Goal: Transaction & Acquisition: Purchase product/service

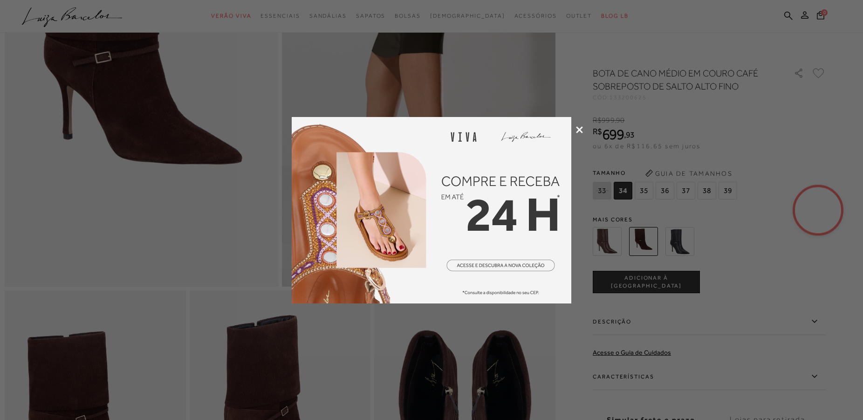
scroll to position [190, 0]
click at [579, 128] on icon at bounding box center [579, 129] width 7 height 7
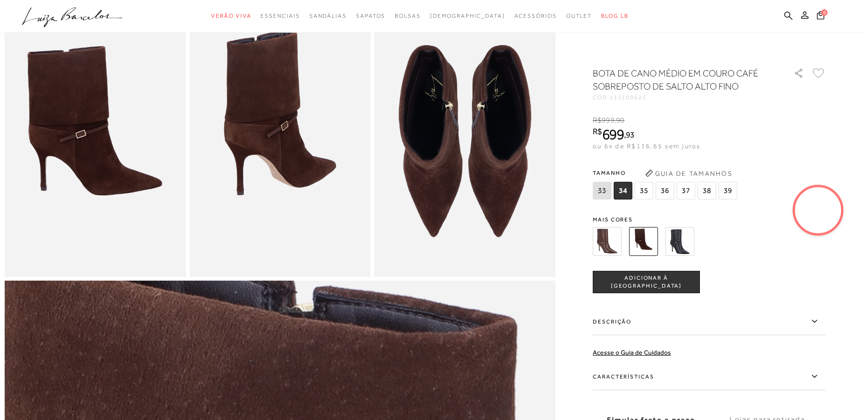
scroll to position [428, 0]
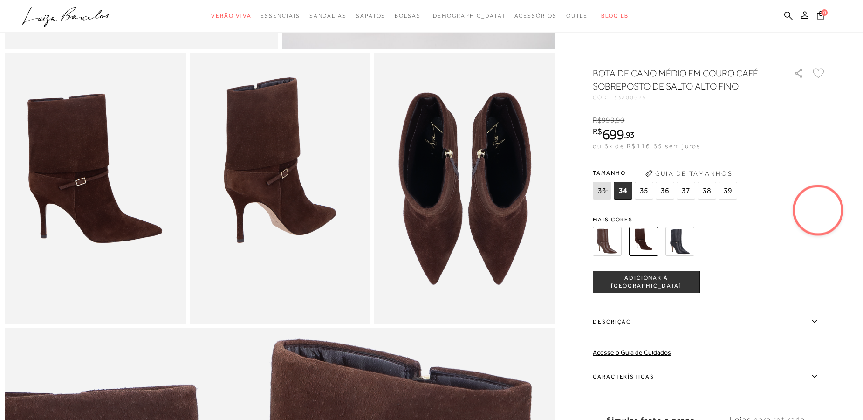
click at [684, 242] on img at bounding box center [679, 241] width 29 height 29
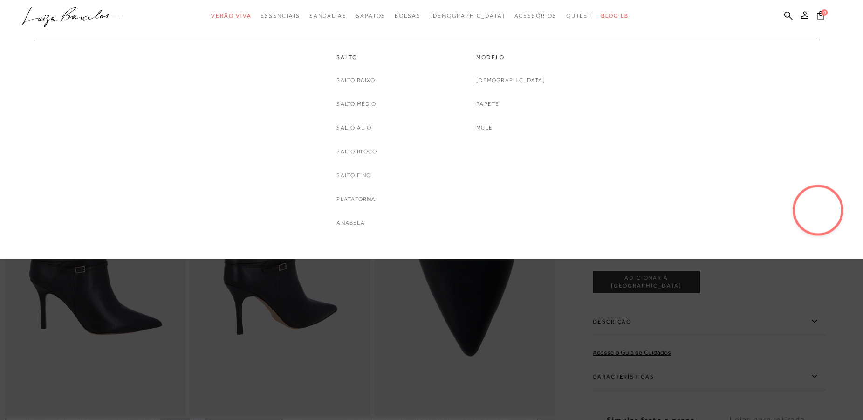
scroll to position [146, 0]
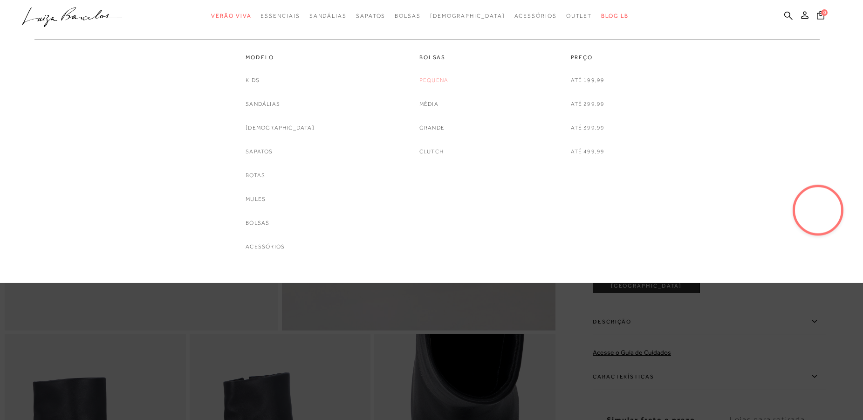
click at [430, 82] on link "Pequena" at bounding box center [433, 80] width 29 height 10
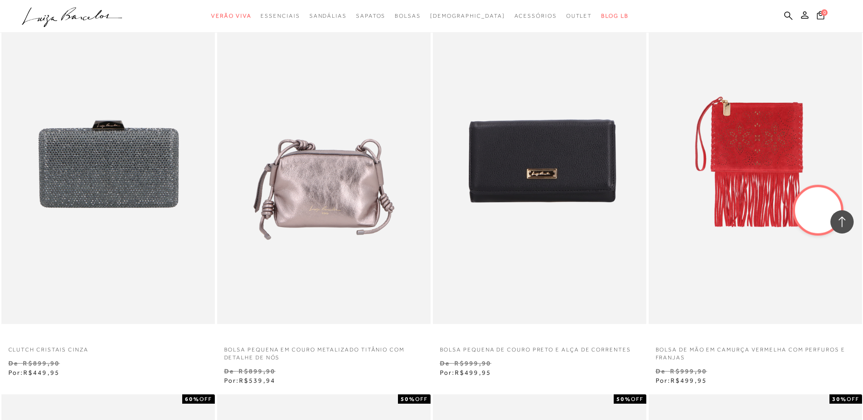
scroll to position [1283, 0]
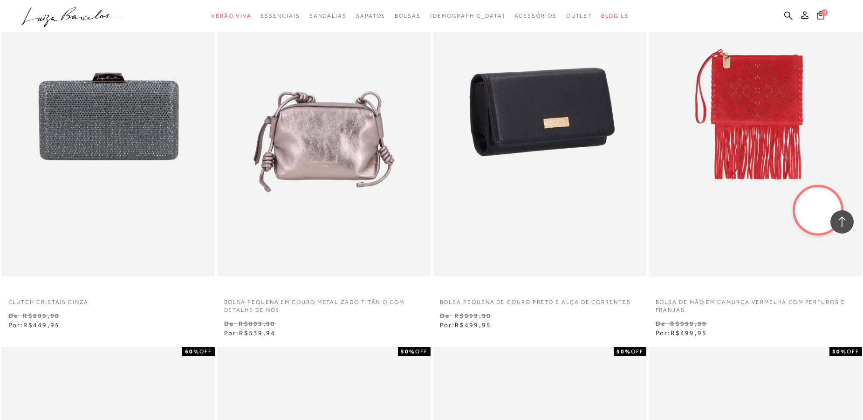
click at [521, 123] on img at bounding box center [540, 116] width 212 height 320
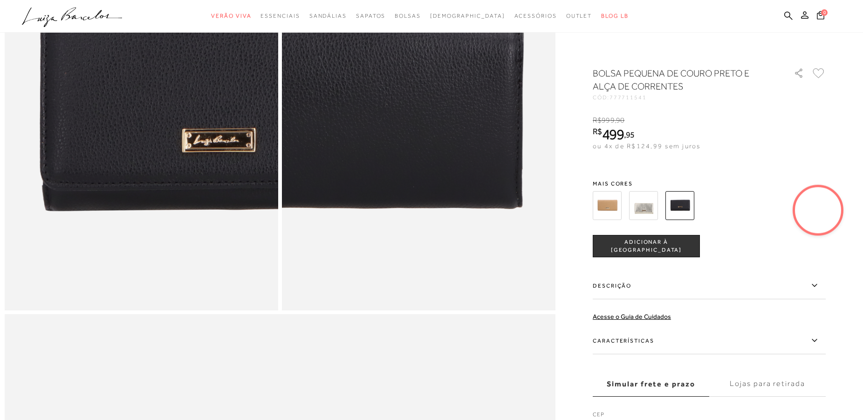
scroll to position [998, 0]
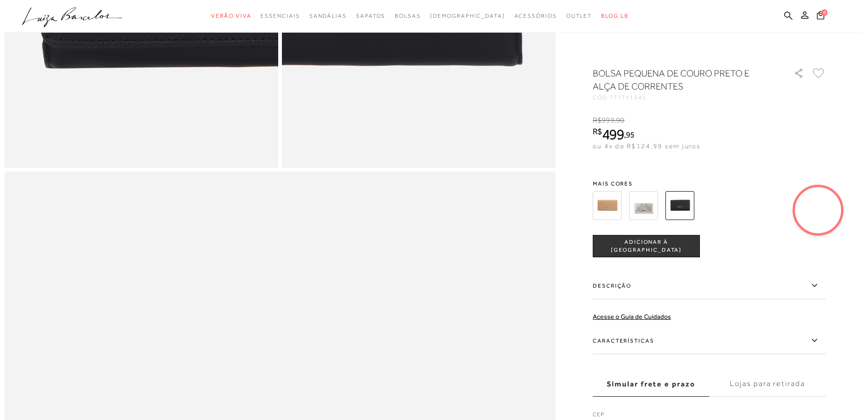
click at [633, 338] on label "Características" at bounding box center [708, 340] width 233 height 27
click at [0, 0] on input "Características" at bounding box center [0, 0] width 0 height 0
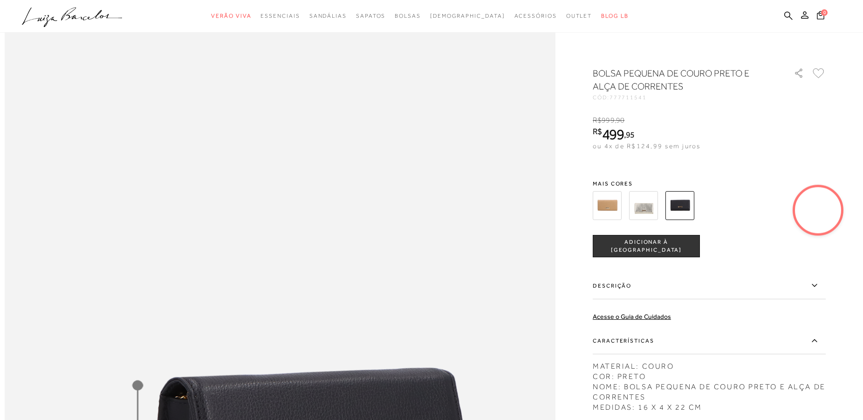
scroll to position [1235, 0]
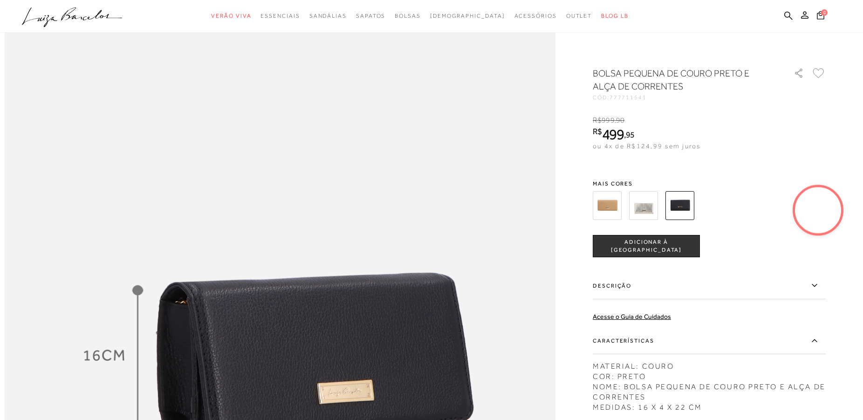
click at [633, 251] on button "ADICIONAR À [GEOGRAPHIC_DATA]" at bounding box center [645, 246] width 107 height 22
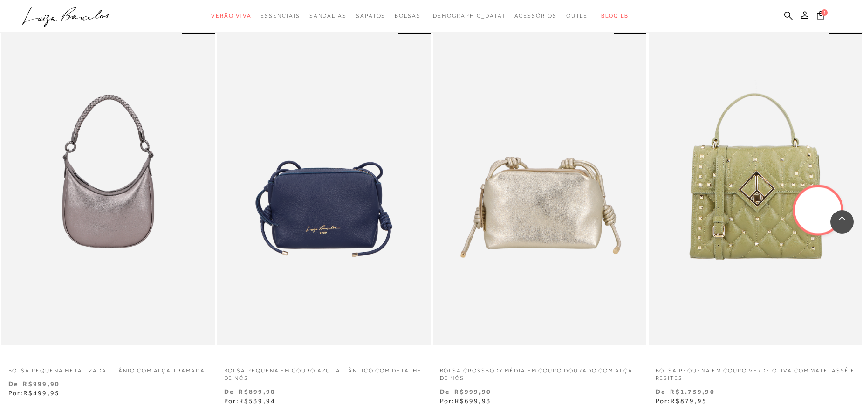
scroll to position [2185, 0]
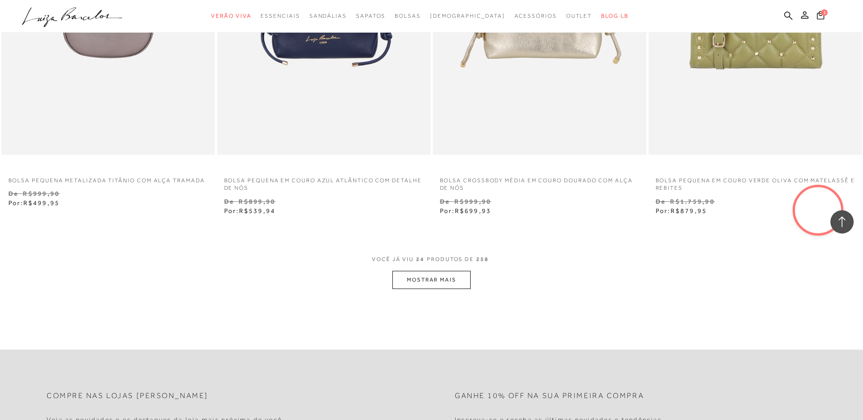
click at [438, 284] on button "MOSTRAR MAIS" at bounding box center [431, 280] width 78 height 18
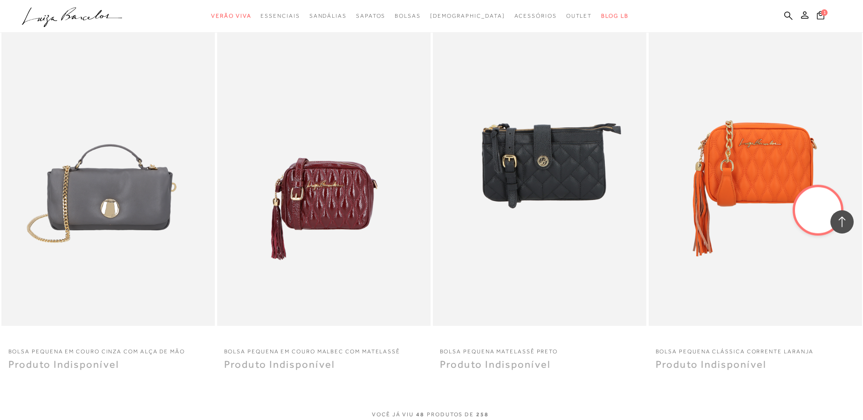
scroll to position [4418, 0]
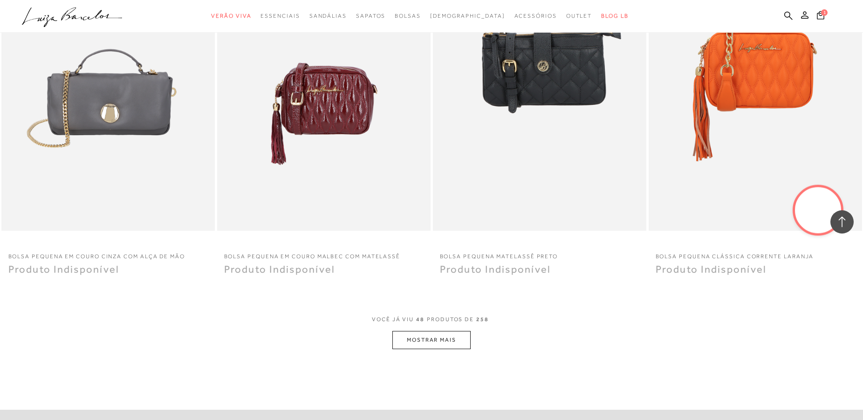
click at [458, 339] on button "MOSTRAR MAIS" at bounding box center [431, 340] width 78 height 18
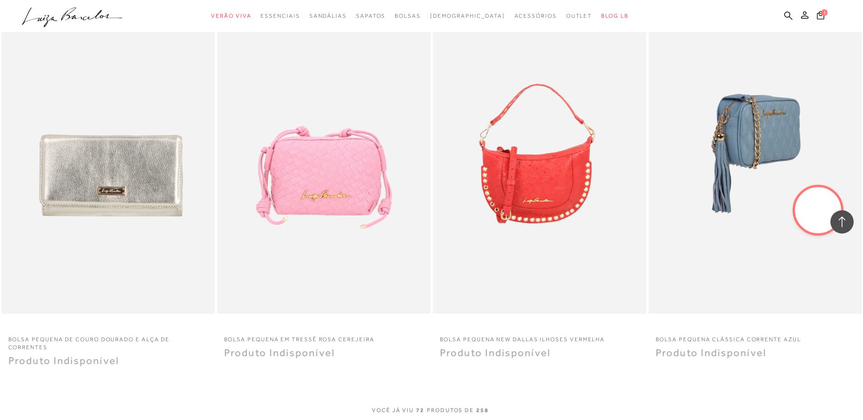
scroll to position [6841, 0]
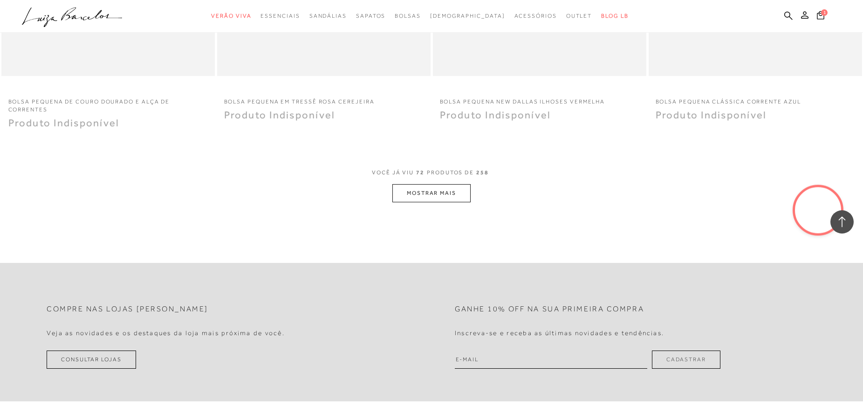
click at [449, 197] on button "MOSTRAR MAIS" at bounding box center [431, 193] width 78 height 18
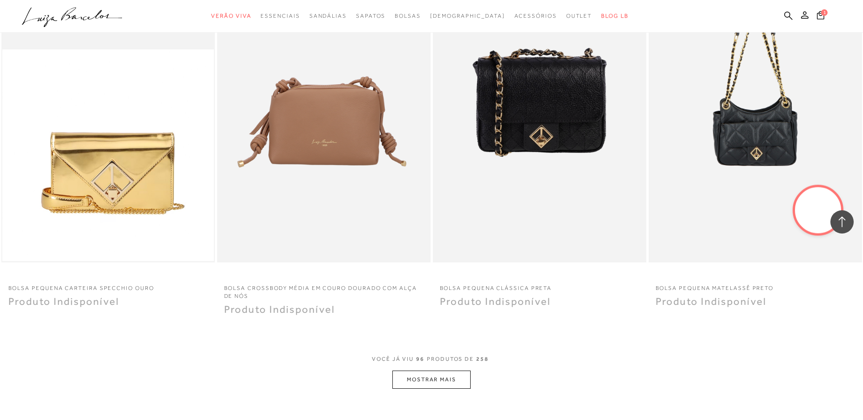
scroll to position [9169, 0]
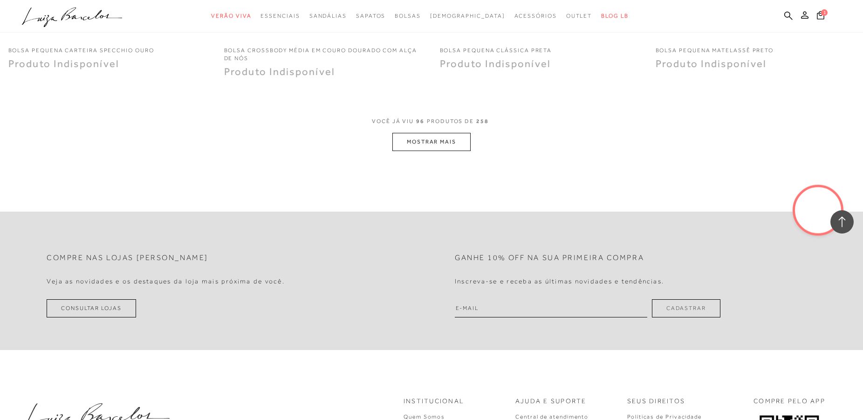
click at [428, 144] on button "MOSTRAR MAIS" at bounding box center [431, 142] width 78 height 18
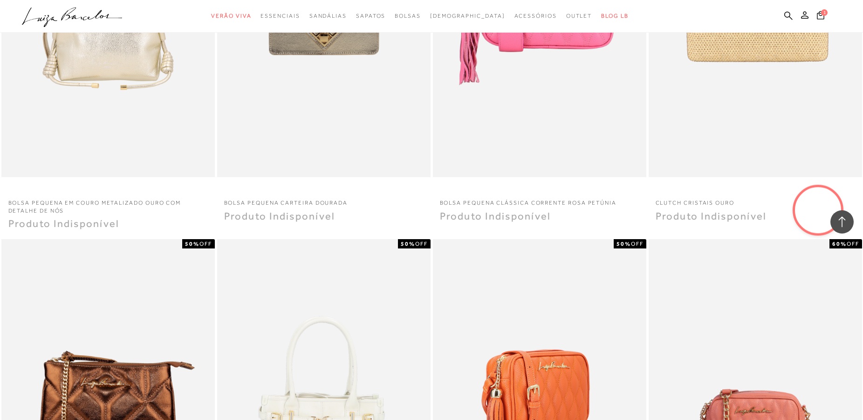
scroll to position [10975, 0]
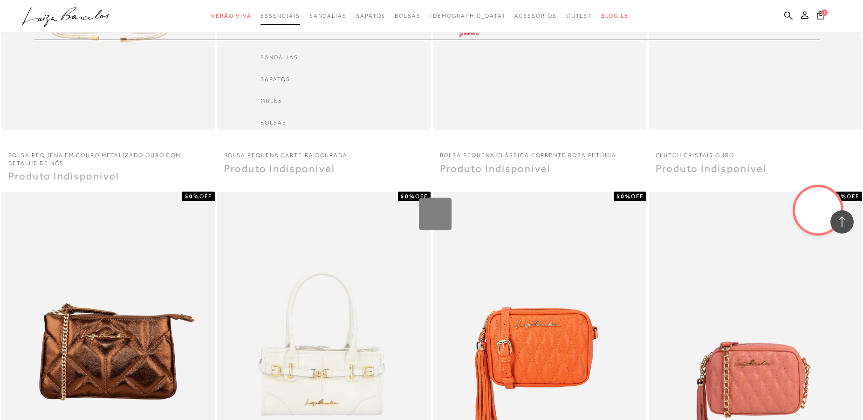
scroll to position [11450, 0]
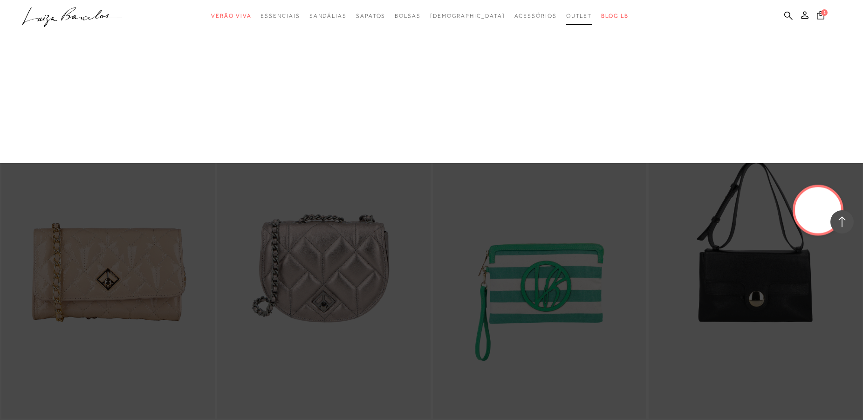
click at [566, 13] on span "Outlet" at bounding box center [579, 16] width 26 height 7
click at [820, 20] on button "1" at bounding box center [820, 16] width 13 height 13
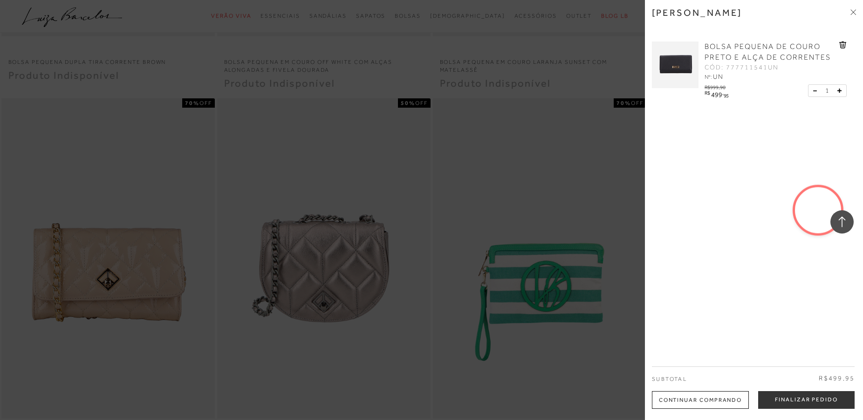
click at [851, 10] on icon at bounding box center [852, 10] width 3 height 3
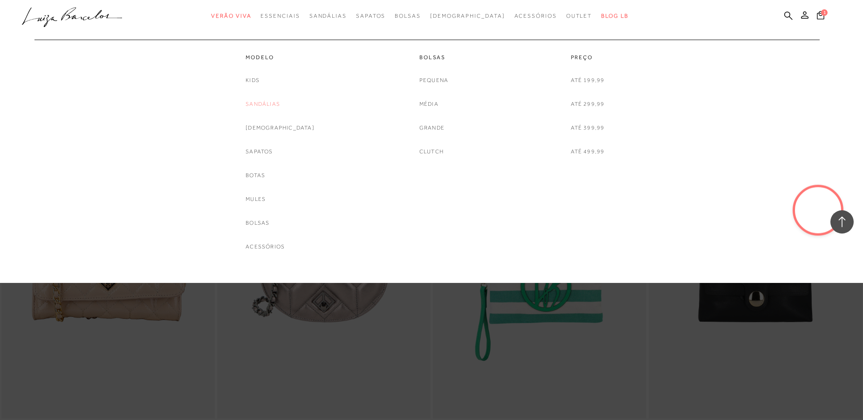
click at [280, 104] on link "Sandálias" at bounding box center [262, 104] width 34 height 10
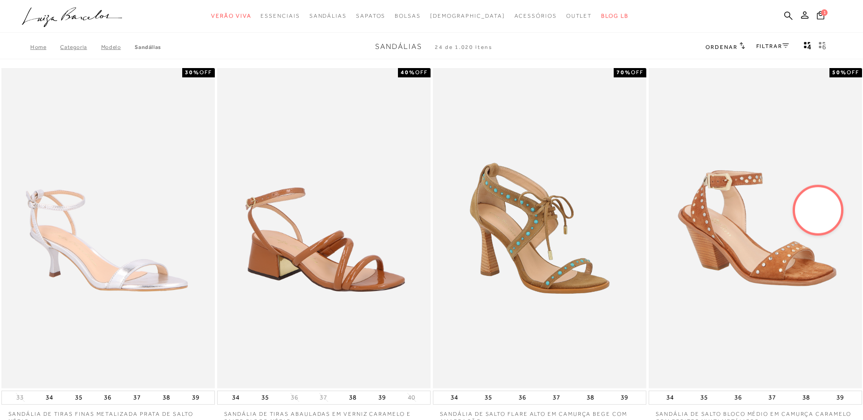
click at [773, 45] on link "FILTRAR" at bounding box center [772, 46] width 33 height 7
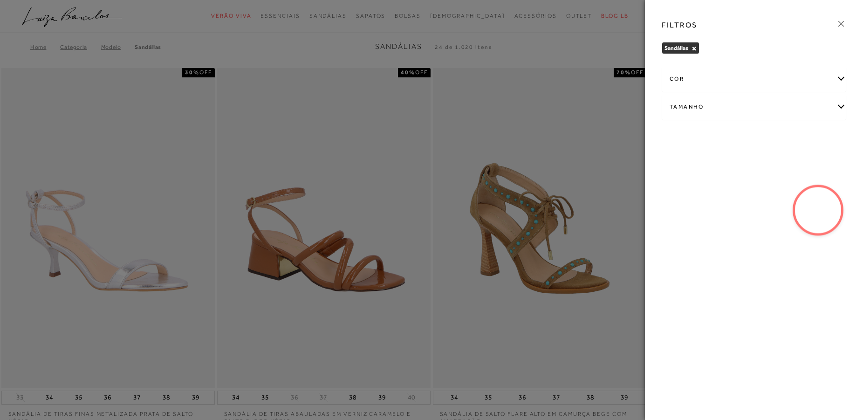
click at [700, 103] on div "Tamanho" at bounding box center [754, 107] width 184 height 25
click at [712, 187] on span "36" at bounding box center [712, 186] width 14 height 7
click at [712, 187] on input "36" at bounding box center [706, 187] width 9 height 9
checkbox input "true"
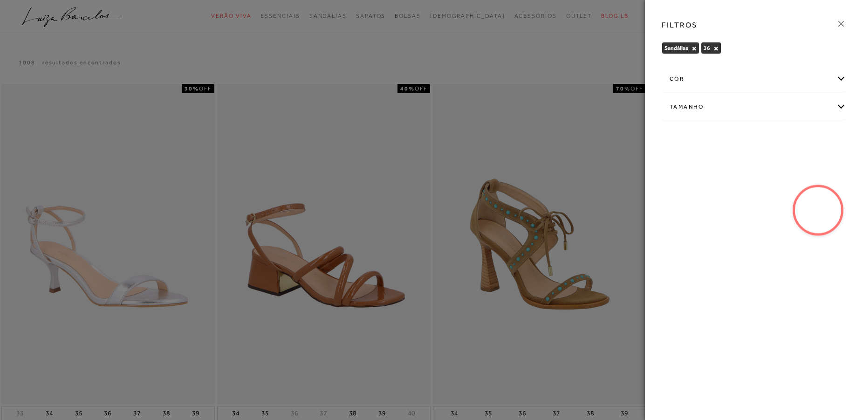
click at [325, 50] on div at bounding box center [431, 210] width 863 height 420
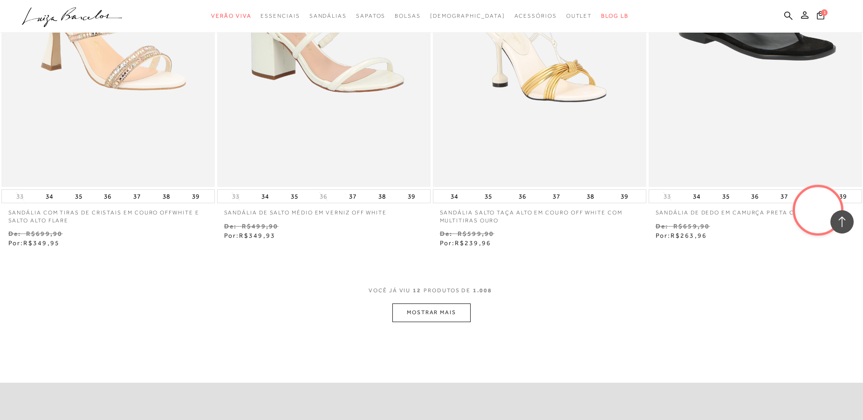
scroll to position [1093, 0]
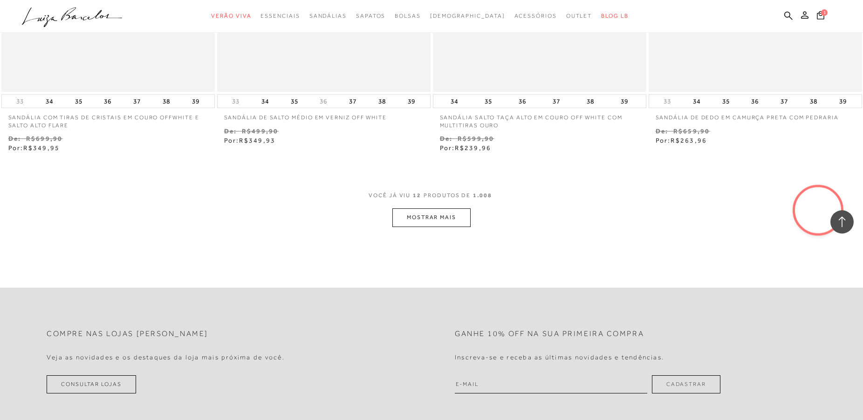
click at [460, 224] on button "MOSTRAR MAIS" at bounding box center [431, 217] width 78 height 18
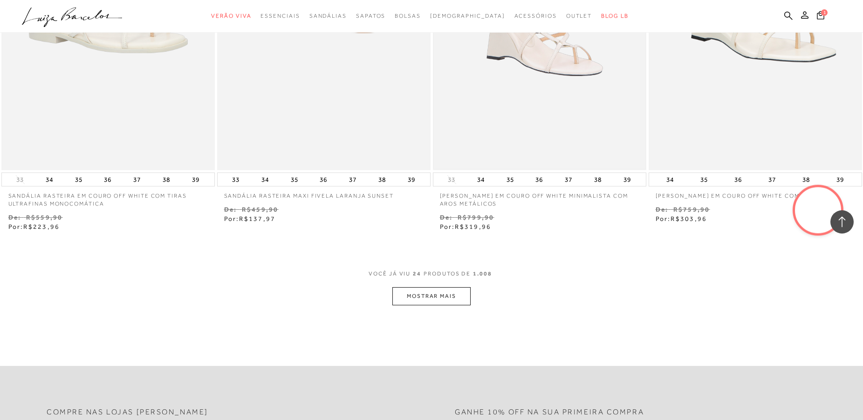
scroll to position [2280, 0]
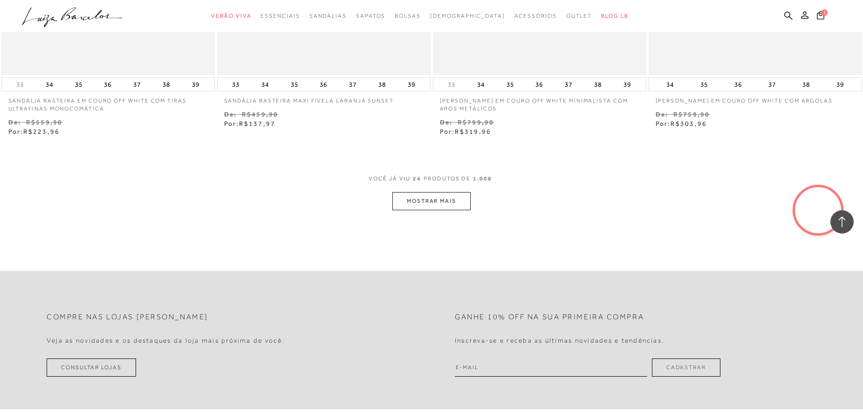
click at [454, 201] on button "MOSTRAR MAIS" at bounding box center [431, 201] width 78 height 18
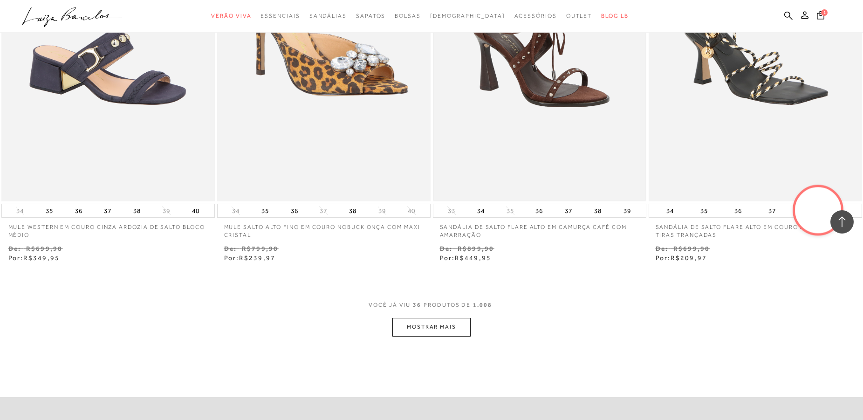
scroll to position [3373, 0]
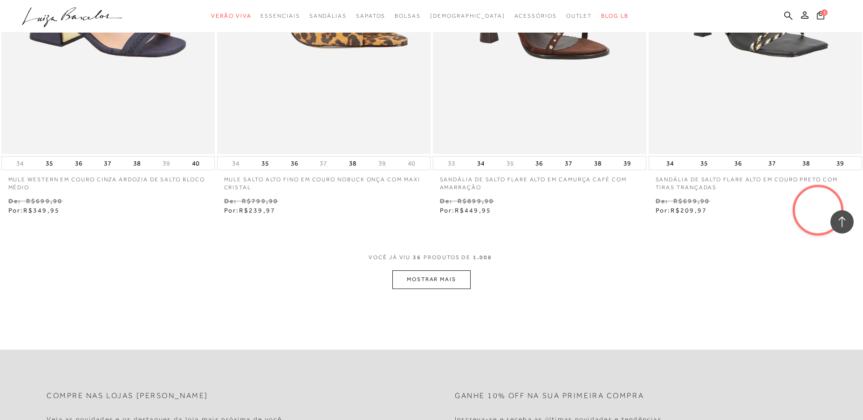
click at [449, 276] on button "MOSTRAR MAIS" at bounding box center [431, 279] width 78 height 18
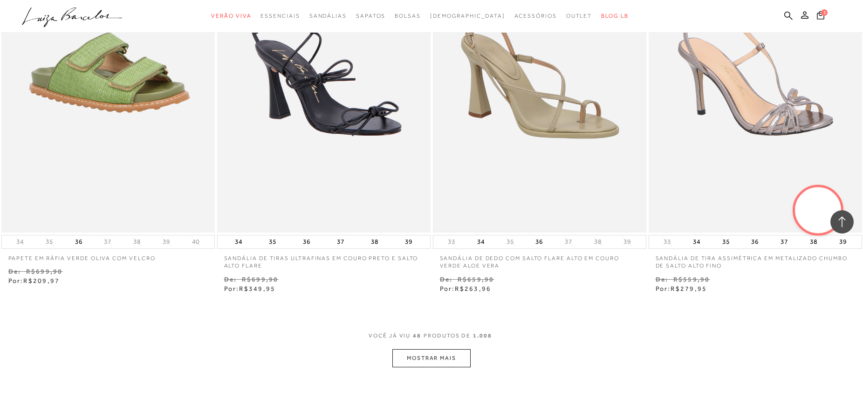
scroll to position [4656, 0]
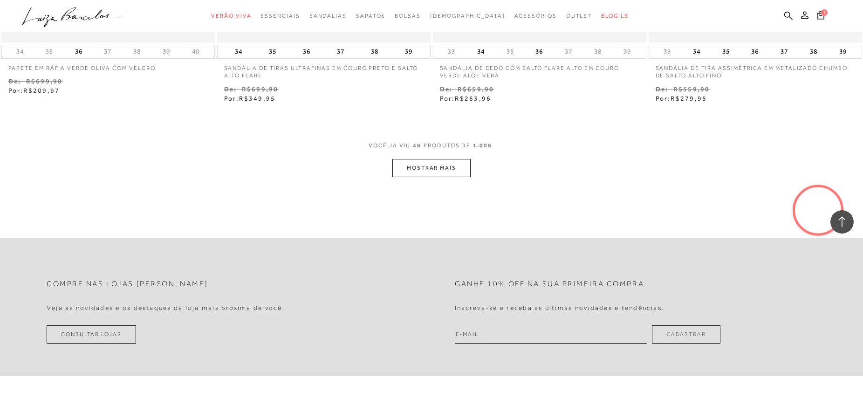
click at [437, 166] on button "MOSTRAR MAIS" at bounding box center [431, 168] width 78 height 18
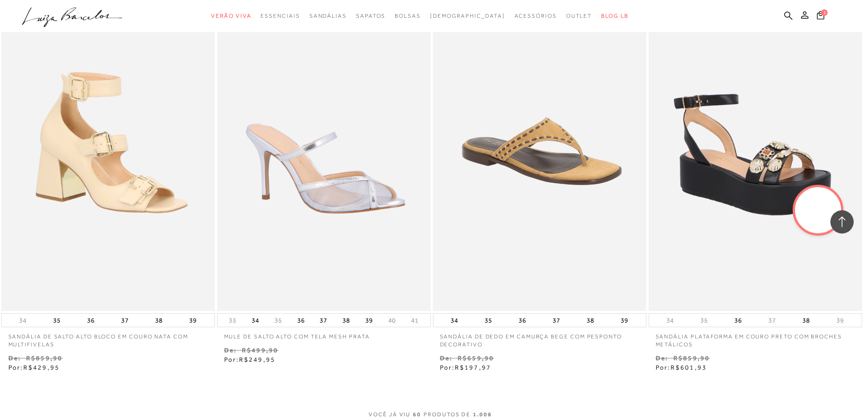
scroll to position [5511, 0]
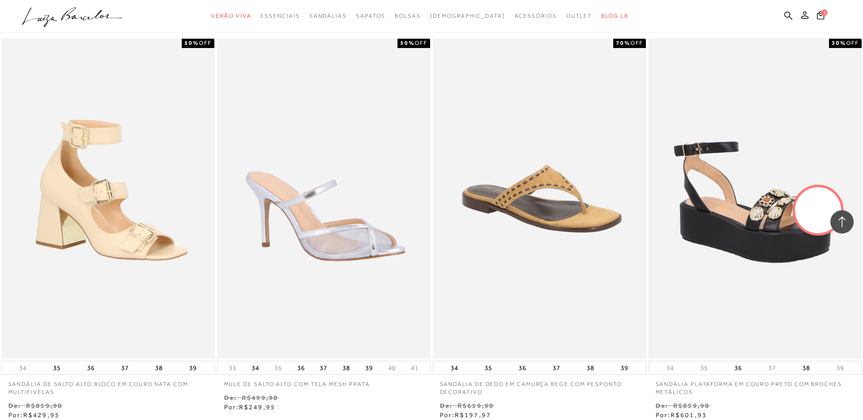
click at [767, 227] on img at bounding box center [754, 198] width 211 height 317
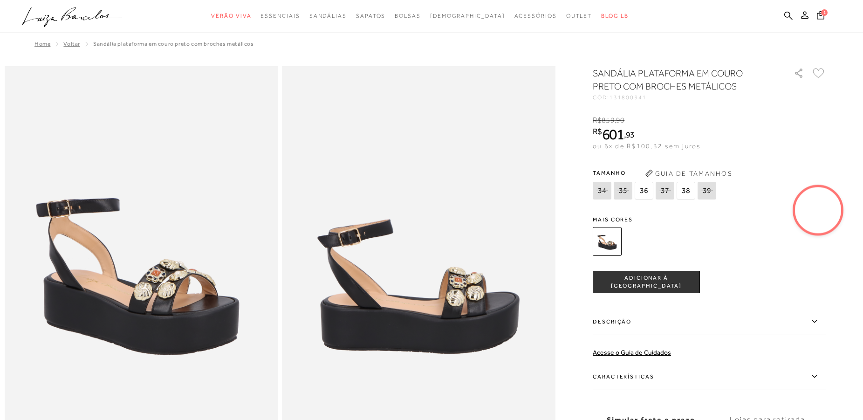
click at [647, 193] on span "36" at bounding box center [643, 191] width 19 height 18
click at [665, 282] on span "ADICIONAR À [GEOGRAPHIC_DATA]" at bounding box center [646, 282] width 106 height 16
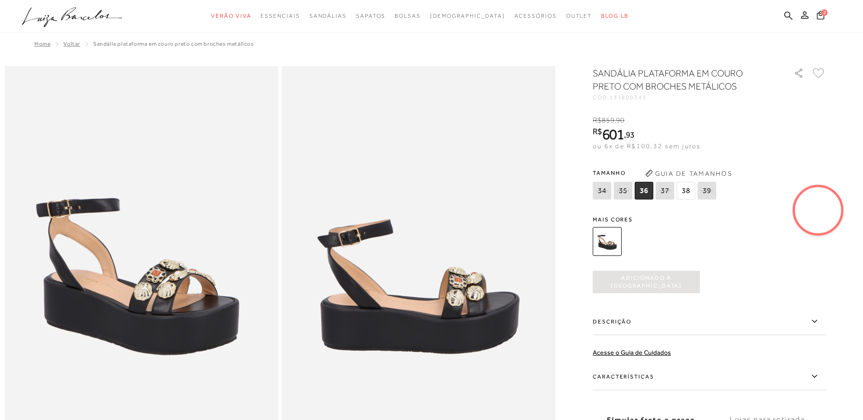
scroll to position [380, 0]
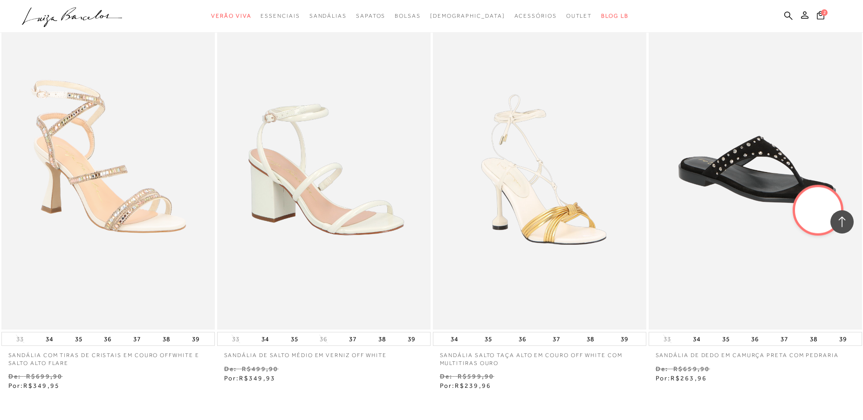
scroll to position [1093, 0]
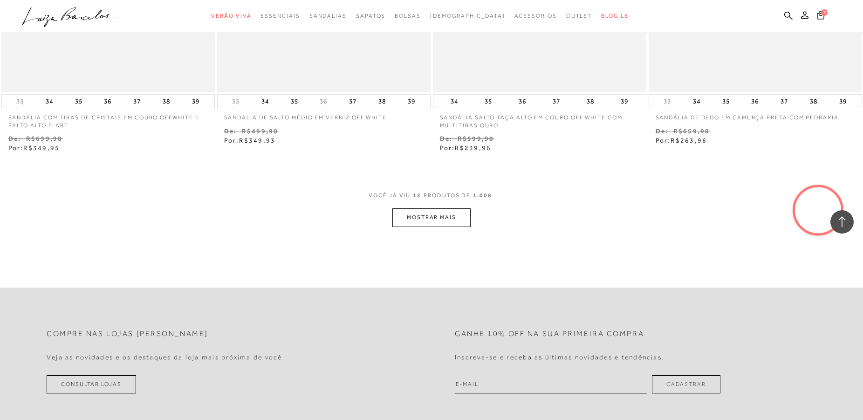
click at [429, 217] on button "MOSTRAR MAIS" at bounding box center [431, 217] width 78 height 18
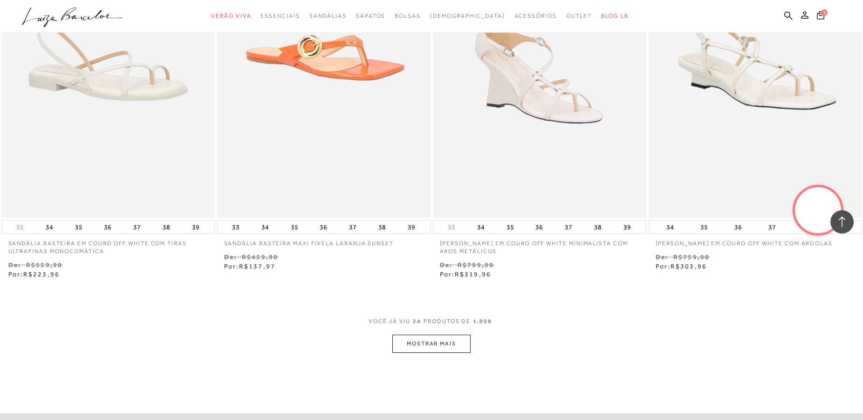
scroll to position [2328, 0]
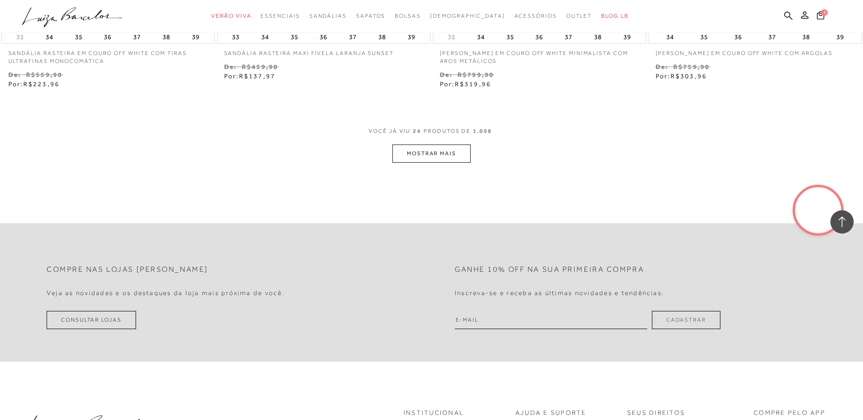
click at [435, 152] on button "MOSTRAR MAIS" at bounding box center [431, 153] width 78 height 18
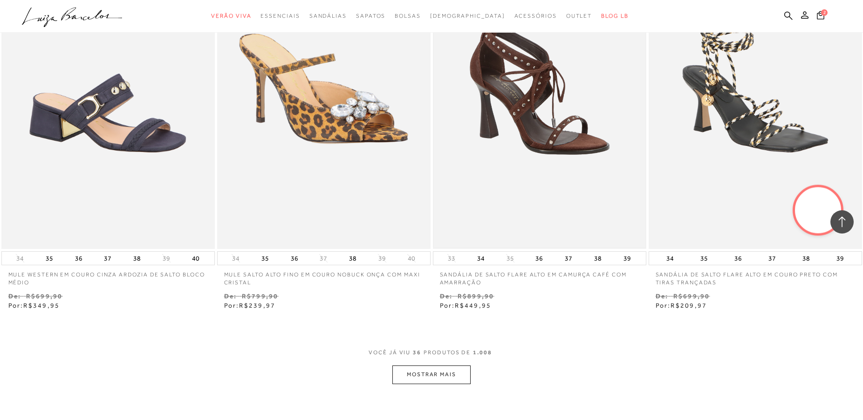
scroll to position [3468, 0]
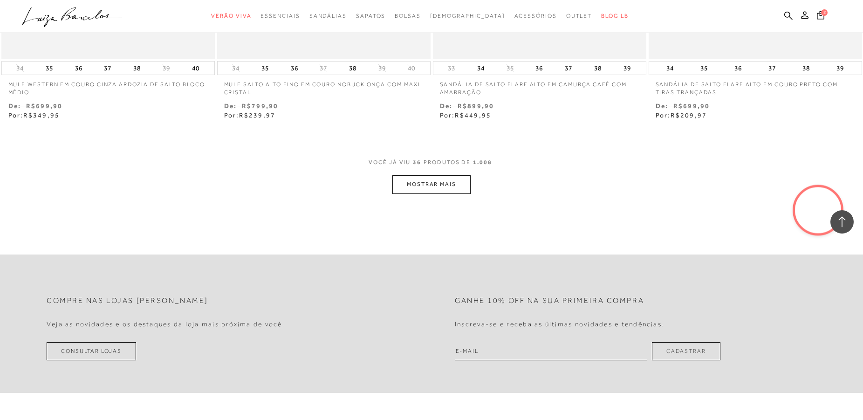
click at [458, 186] on button "MOSTRAR MAIS" at bounding box center [431, 184] width 78 height 18
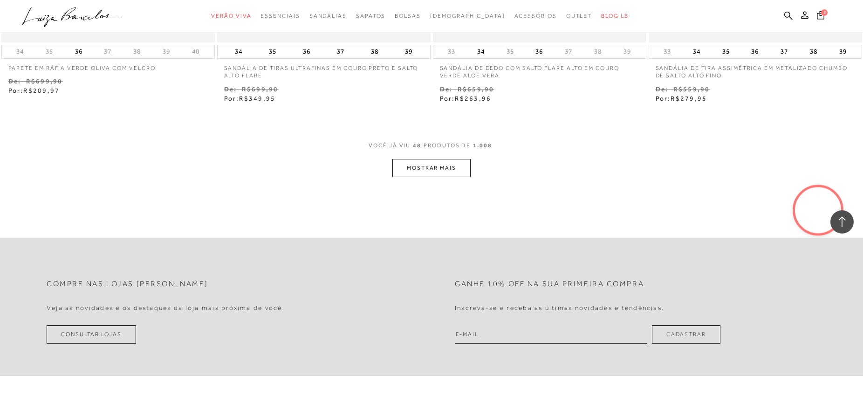
scroll to position [4703, 0]
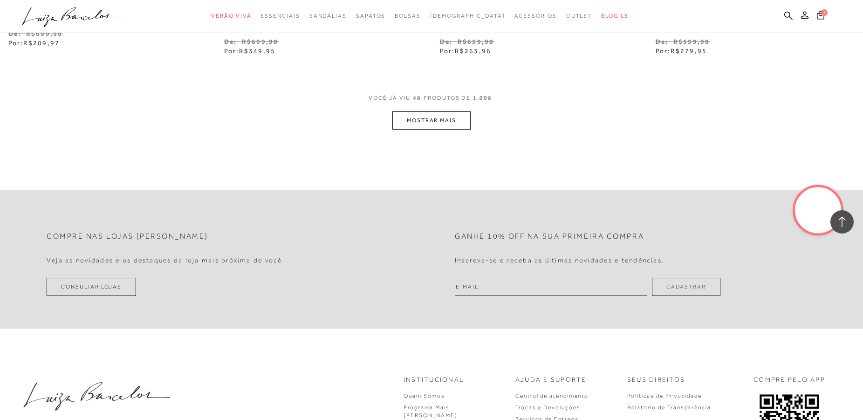
click at [429, 114] on button "MOSTRAR MAIS" at bounding box center [431, 120] width 78 height 18
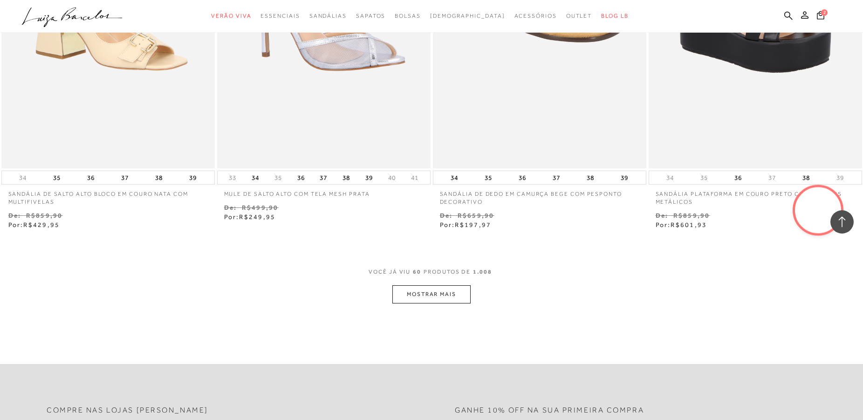
scroll to position [5749, 0]
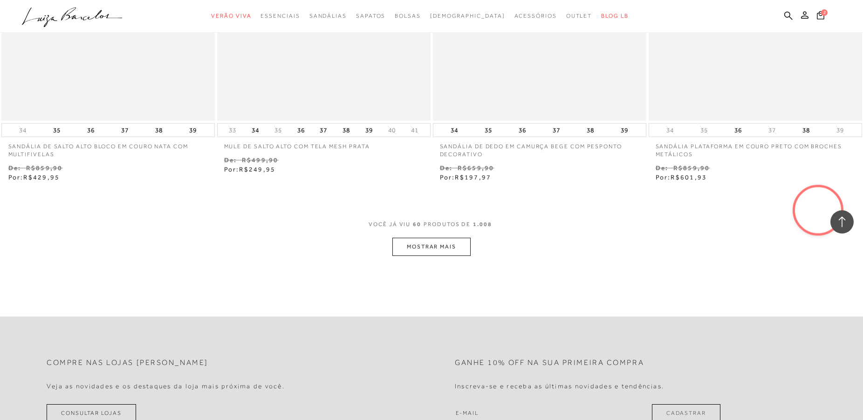
click at [433, 250] on button "MOSTRAR MAIS" at bounding box center [431, 247] width 78 height 18
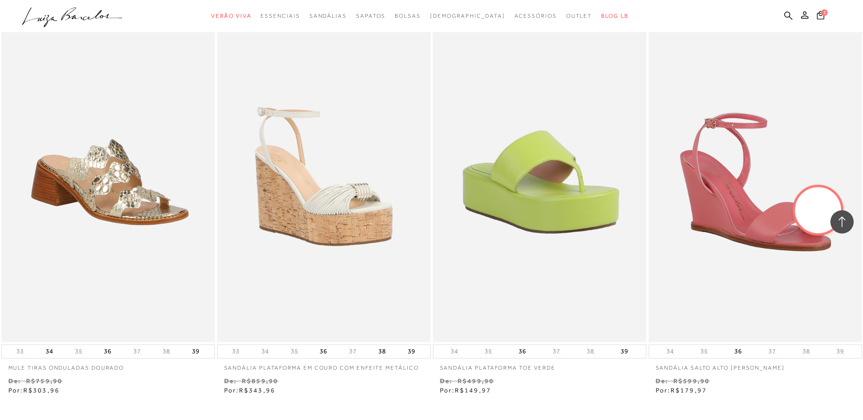
scroll to position [6889, 0]
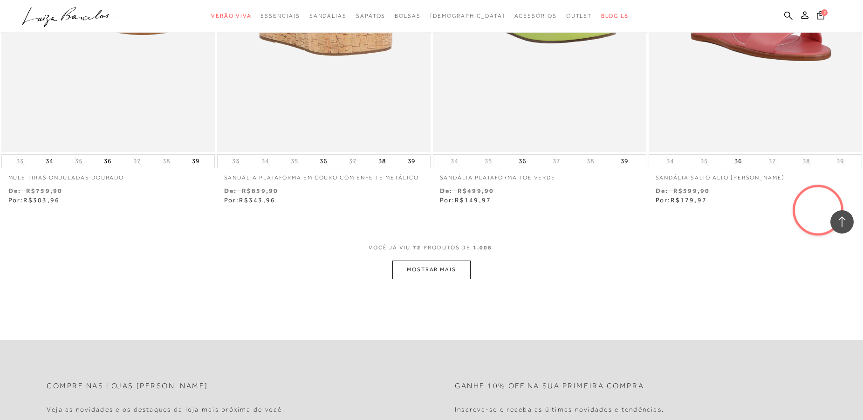
click at [423, 276] on button "MOSTRAR MAIS" at bounding box center [431, 269] width 78 height 18
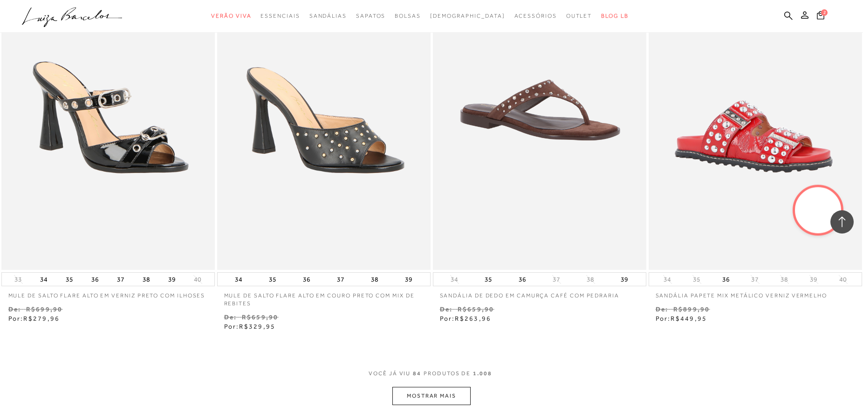
scroll to position [8172, 0]
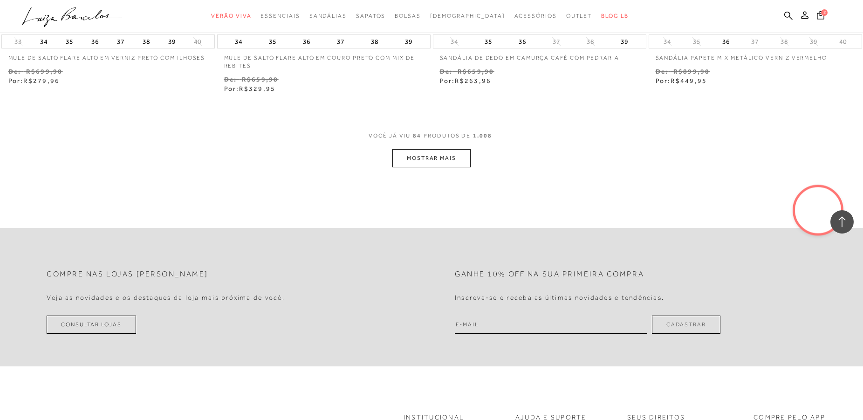
click at [437, 158] on button "MOSTRAR MAIS" at bounding box center [431, 158] width 78 height 18
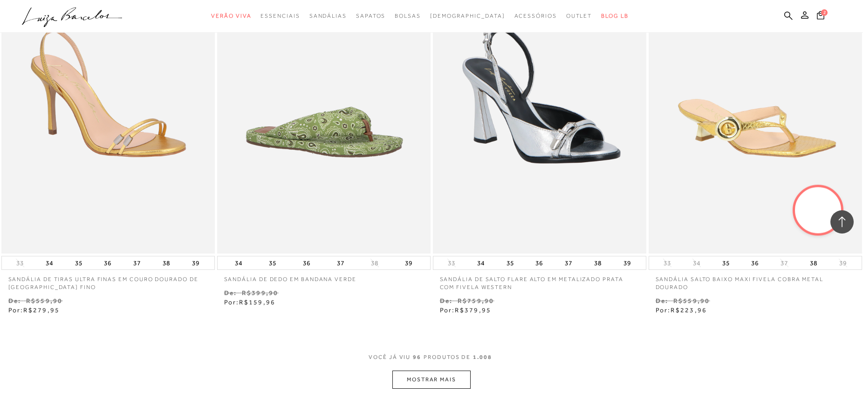
scroll to position [9359, 0]
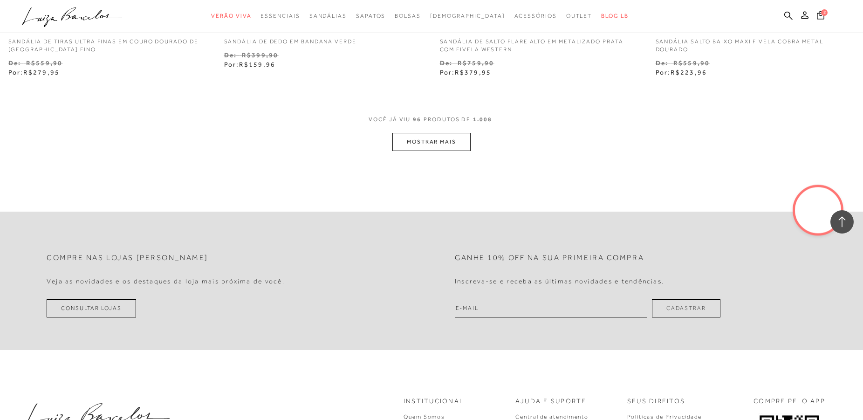
click at [433, 140] on button "MOSTRAR MAIS" at bounding box center [431, 142] width 78 height 18
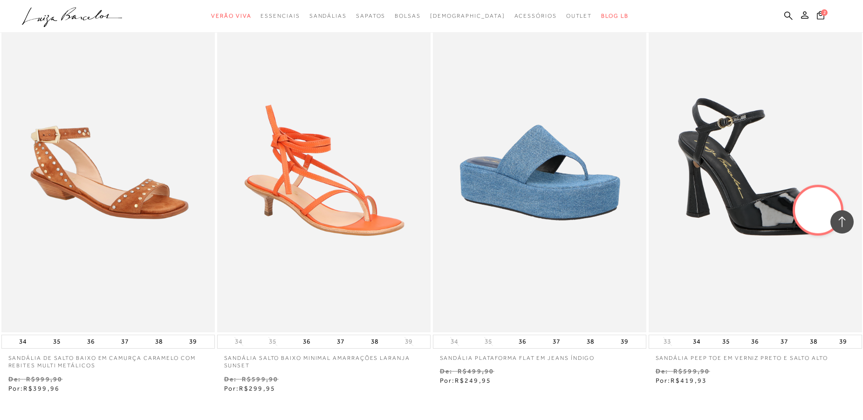
scroll to position [10405, 0]
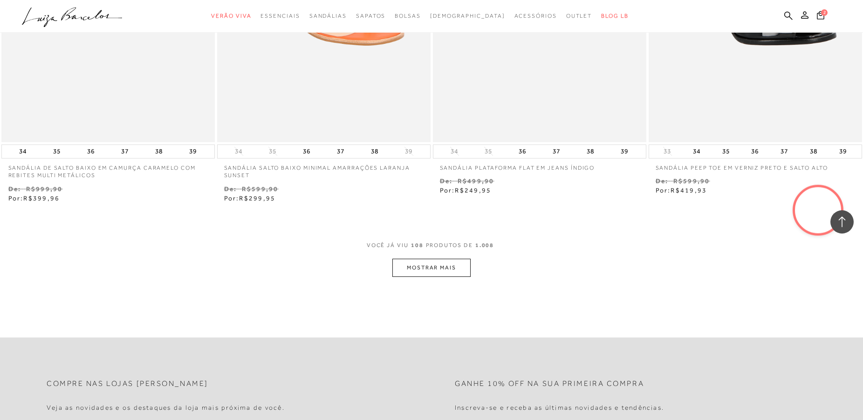
click at [429, 263] on button "MOSTRAR MAIS" at bounding box center [431, 268] width 78 height 18
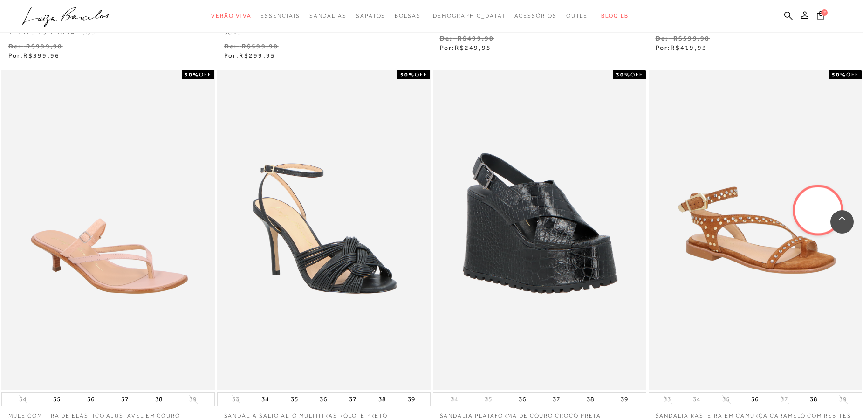
scroll to position [10785, 0]
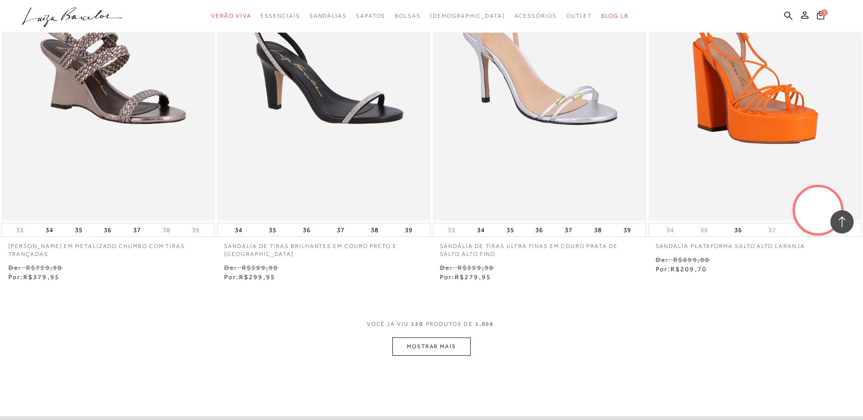
scroll to position [11735, 0]
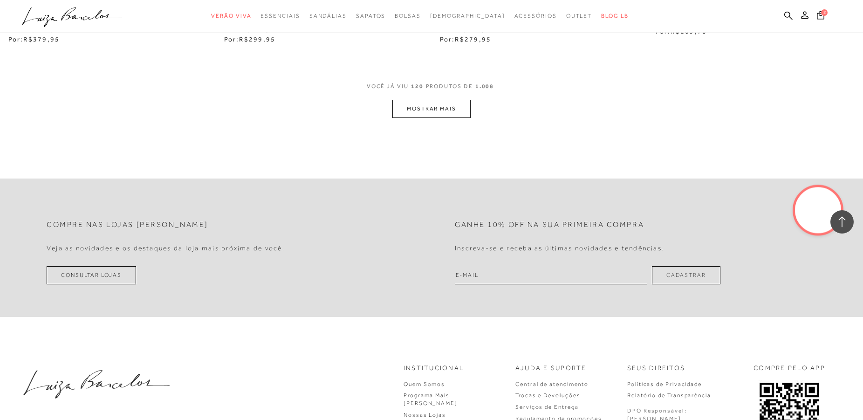
click at [421, 109] on button "MOSTRAR MAIS" at bounding box center [431, 109] width 78 height 18
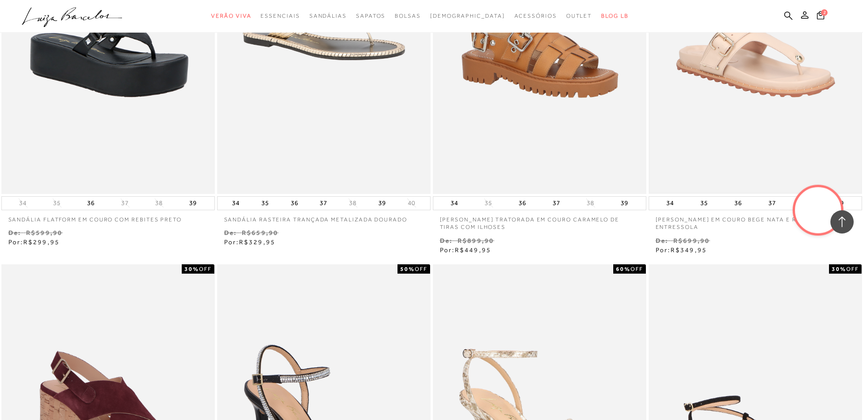
scroll to position [12353, 0]
